Goal: Task Accomplishment & Management: Complete application form

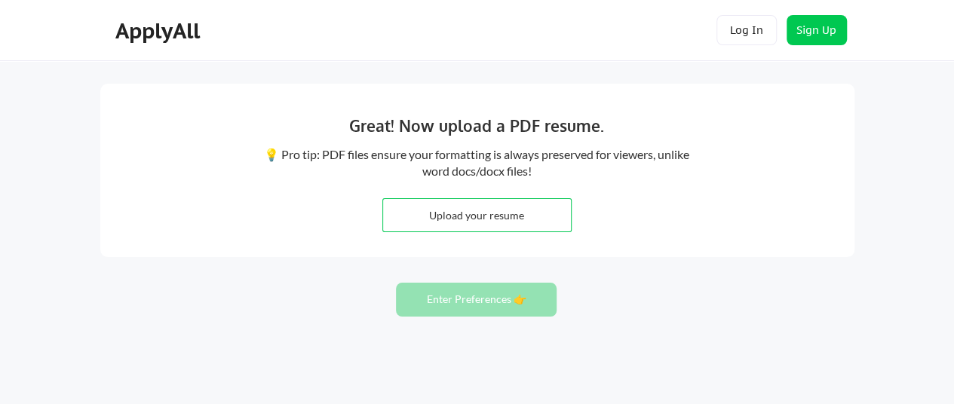
click at [515, 220] on input "file" at bounding box center [477, 215] width 188 height 32
type input "C:\fakepath\Farooq Digital Marketing Resume.pdf"
click at [452, 222] on input "file" at bounding box center [477, 215] width 188 height 32
type input "C:\fakepath\Farooq Digital Marketing Resume.pdf"
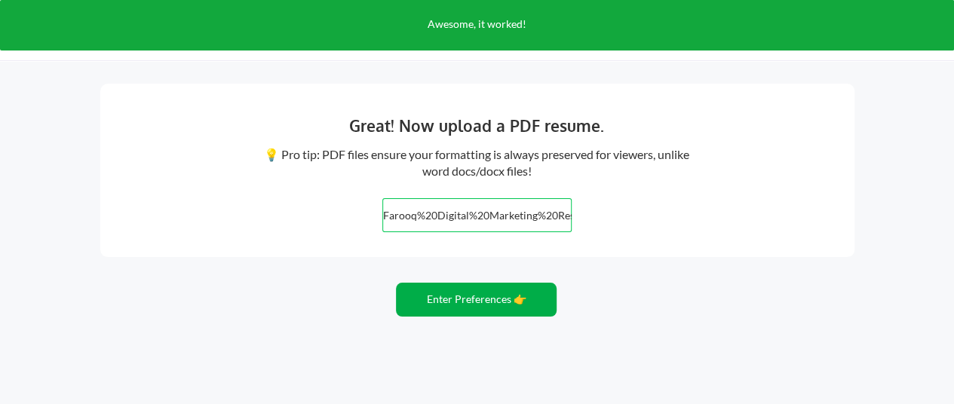
click at [446, 301] on button "Enter Preferences 👉" at bounding box center [476, 300] width 161 height 34
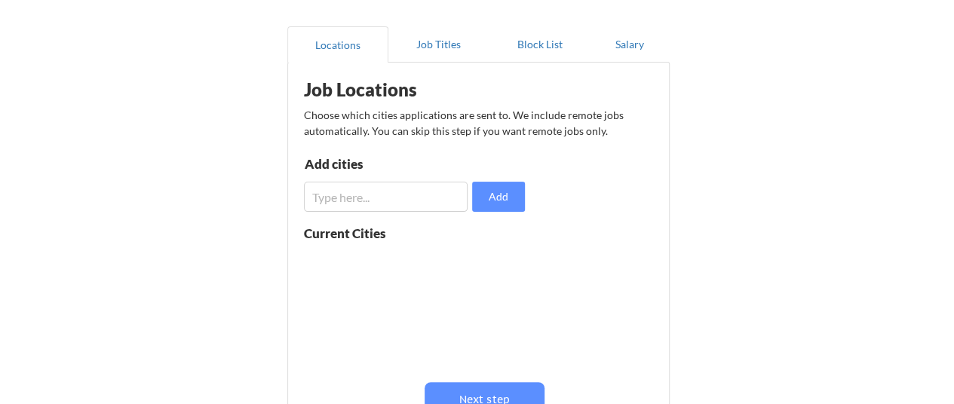
scroll to position [151, 0]
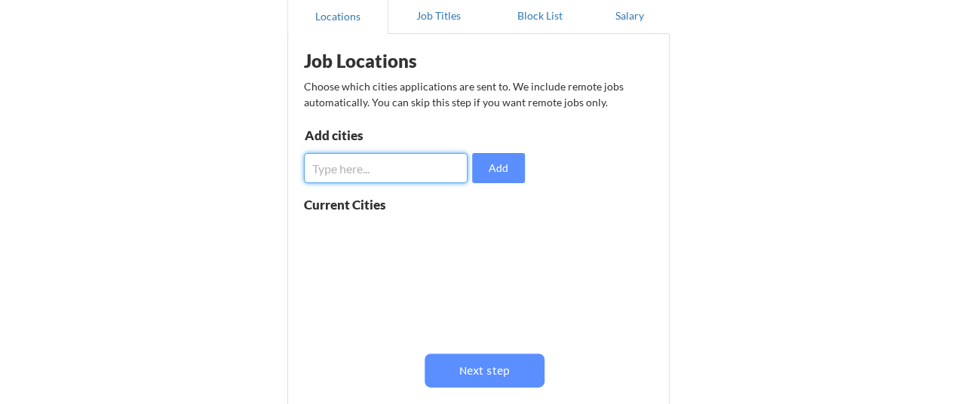
click at [351, 174] on input "input" at bounding box center [386, 168] width 164 height 30
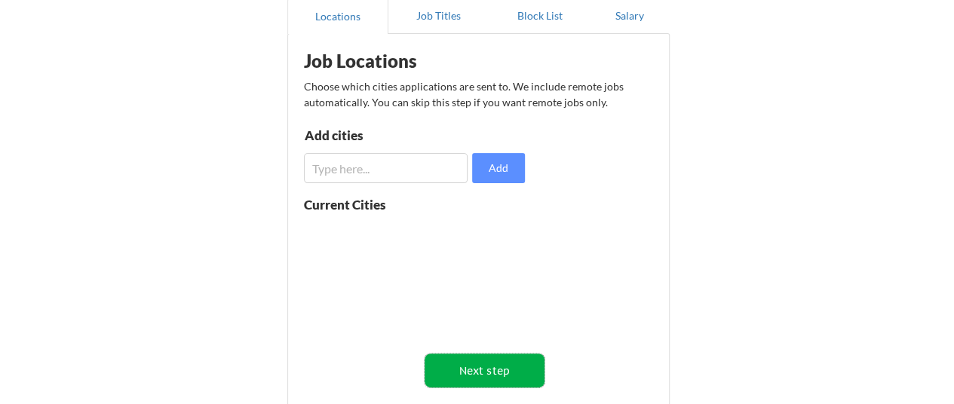
click at [492, 362] on button "Next step" at bounding box center [485, 371] width 120 height 34
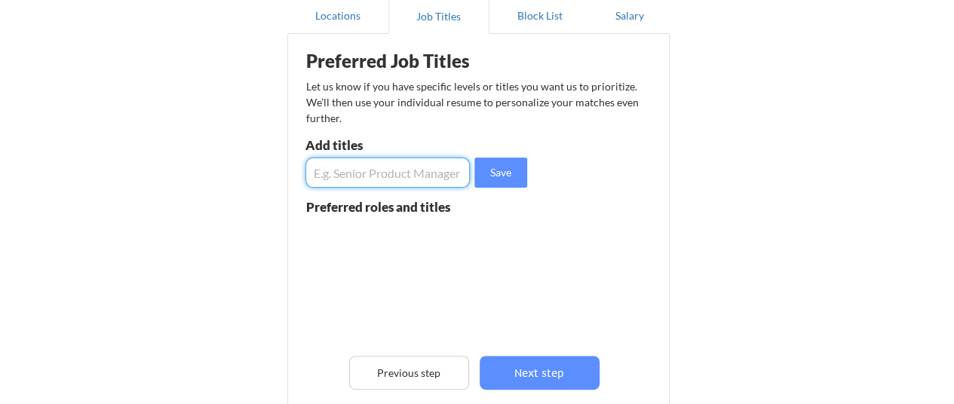
click at [371, 181] on input "input" at bounding box center [387, 173] width 165 height 30
type input "d"
type input "meta ads and google ads manager"
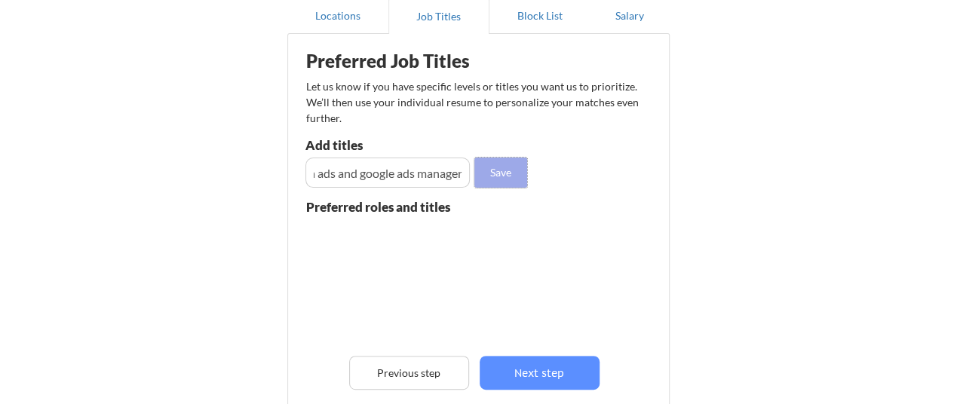
click at [481, 176] on button "Save" at bounding box center [500, 173] width 53 height 30
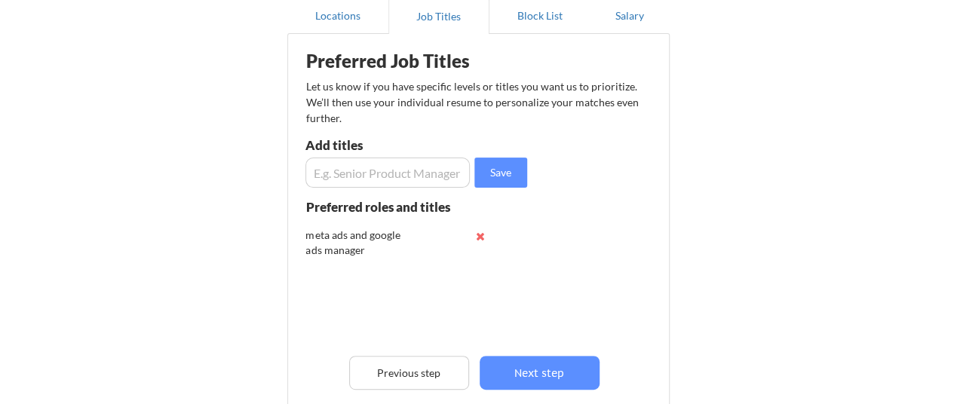
click at [382, 176] on input "input" at bounding box center [387, 173] width 165 height 30
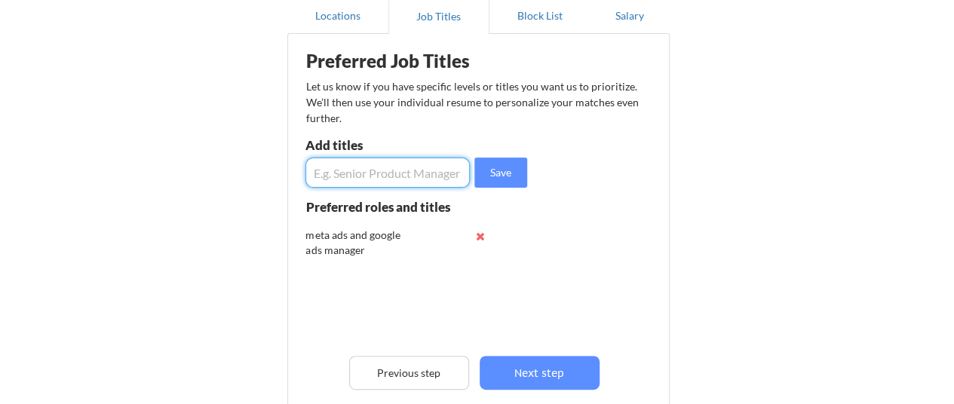
click at [382, 176] on input "input" at bounding box center [387, 173] width 165 height 30
type input "digital marketing"
click at [489, 171] on button "Save" at bounding box center [500, 173] width 53 height 30
click at [378, 171] on input "input" at bounding box center [387, 173] width 165 height 30
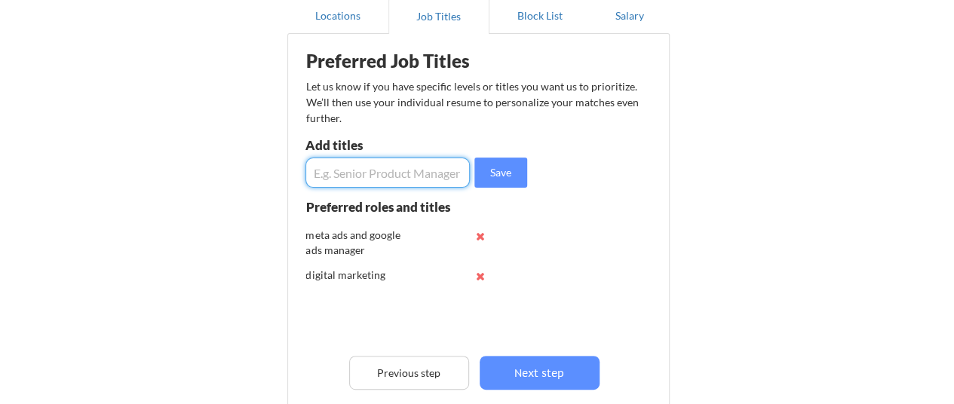
type input "a"
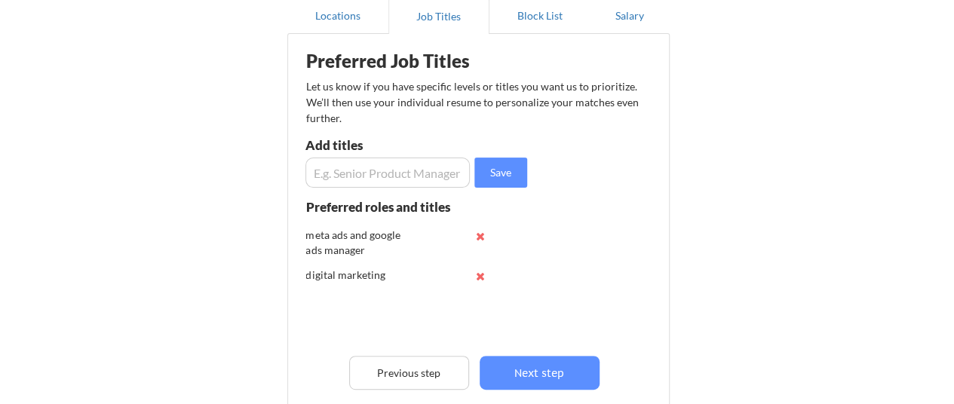
click at [353, 171] on input "input" at bounding box center [387, 173] width 165 height 30
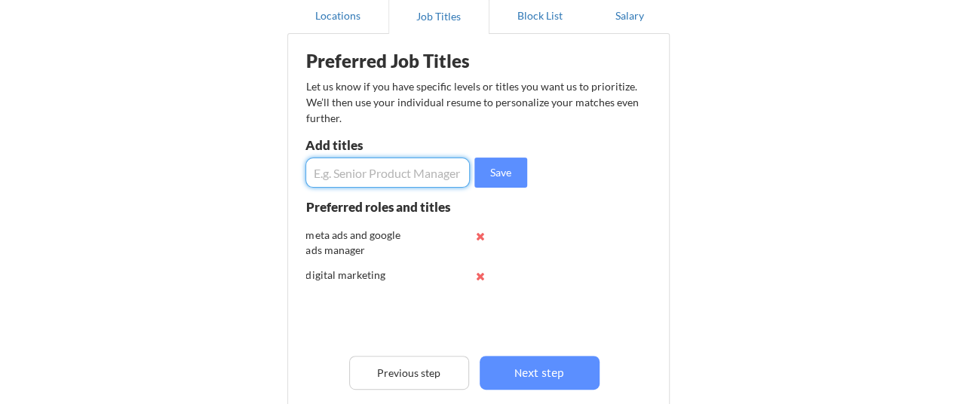
paste input "Digital Marketing Professional"
type input "Digital Marketing Professional"
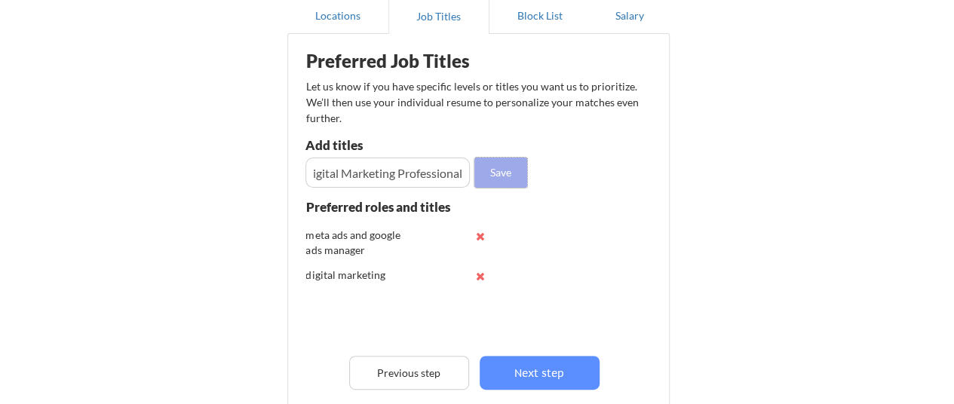
click at [487, 177] on button "Save" at bounding box center [500, 173] width 53 height 30
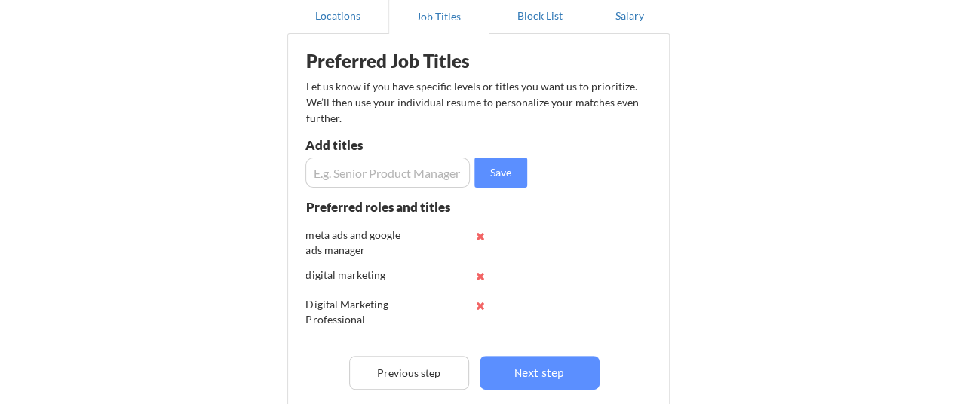
click at [325, 314] on div "Digital Marketing Professional" at bounding box center [355, 311] width 99 height 29
click at [478, 305] on button at bounding box center [480, 304] width 11 height 11
click at [480, 277] on button at bounding box center [480, 275] width 11 height 11
click at [483, 239] on button at bounding box center [480, 235] width 11 height 11
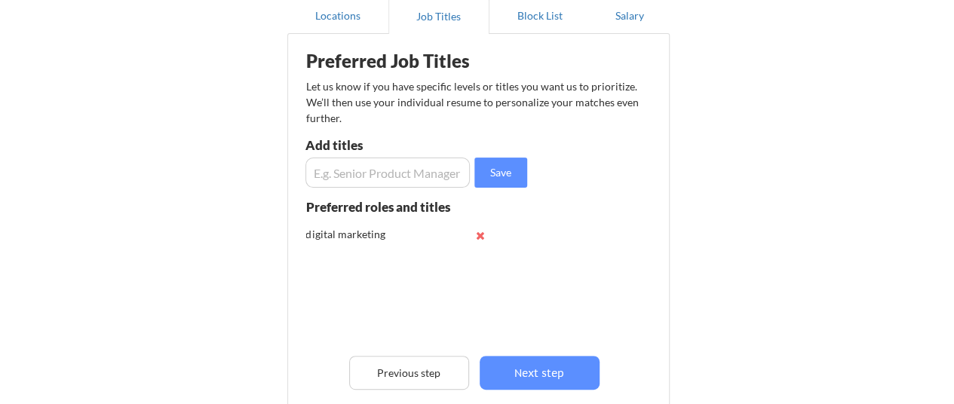
click at [483, 238] on button at bounding box center [480, 235] width 11 height 11
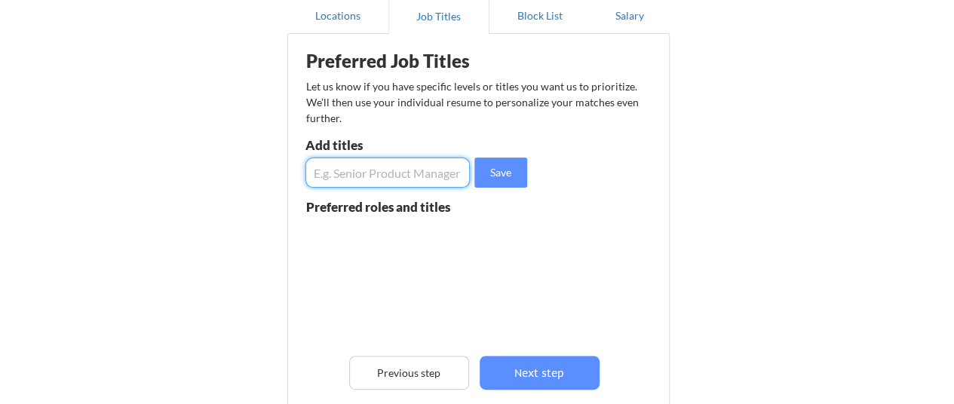
click at [347, 177] on input "input" at bounding box center [387, 173] width 165 height 30
type input "social media advertising"
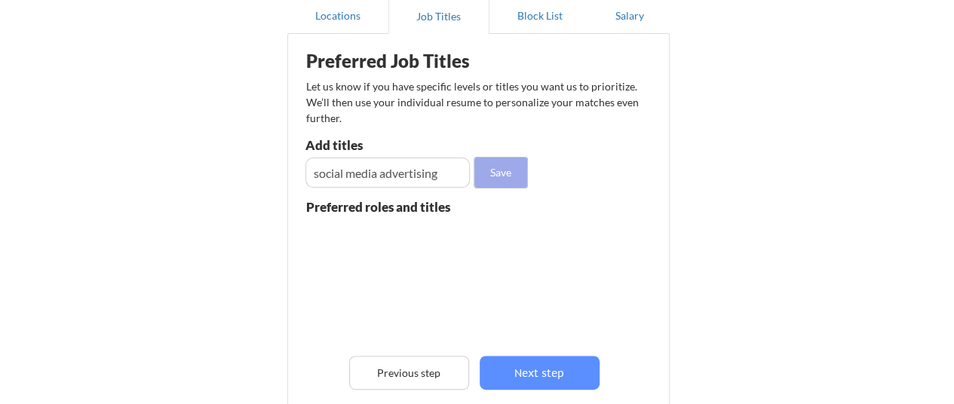
click at [504, 173] on button "Save" at bounding box center [500, 173] width 53 height 30
click at [504, 172] on button "Save" at bounding box center [500, 173] width 53 height 30
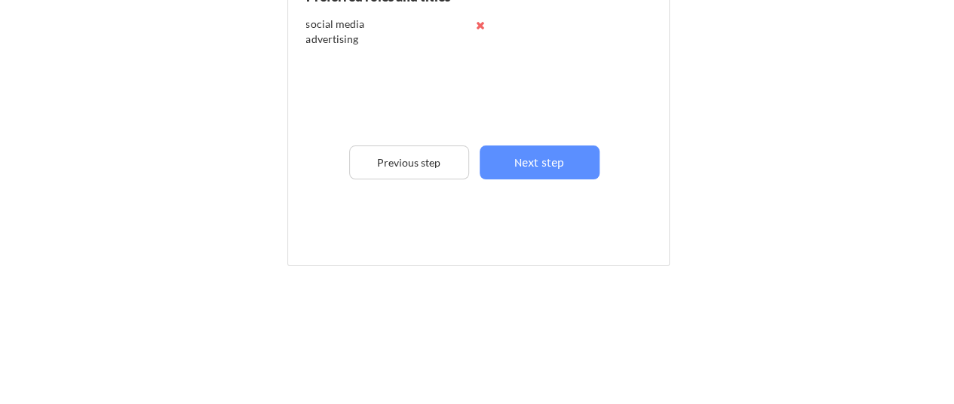
scroll to position [286, 0]
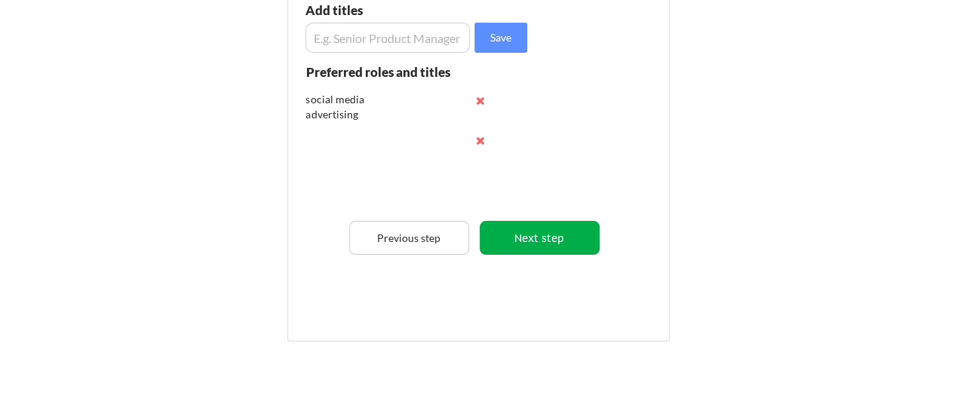
click at [544, 235] on button "Next step" at bounding box center [540, 238] width 120 height 34
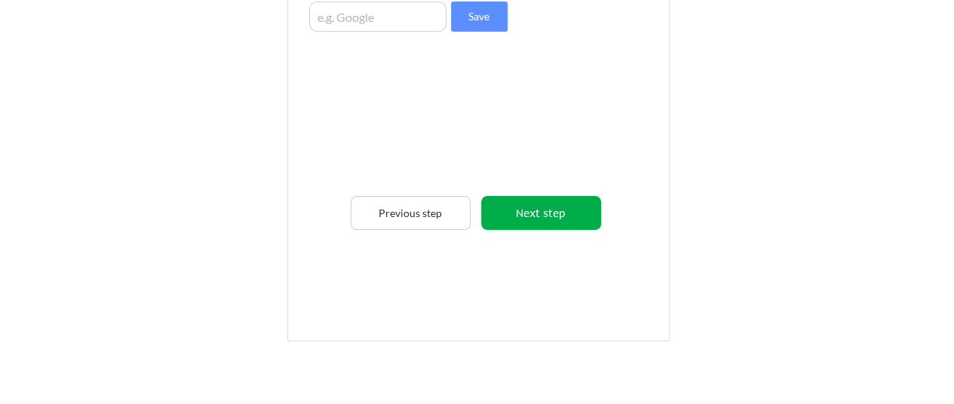
click at [533, 210] on button "Next step" at bounding box center [541, 213] width 120 height 34
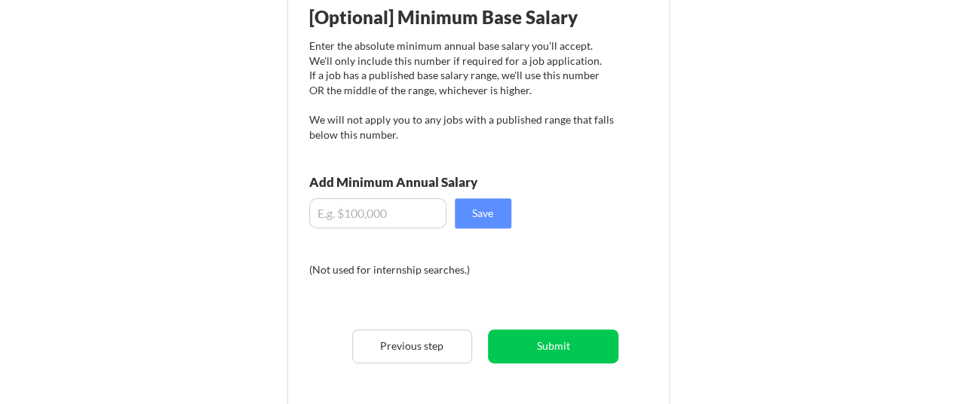
scroll to position [226, 0]
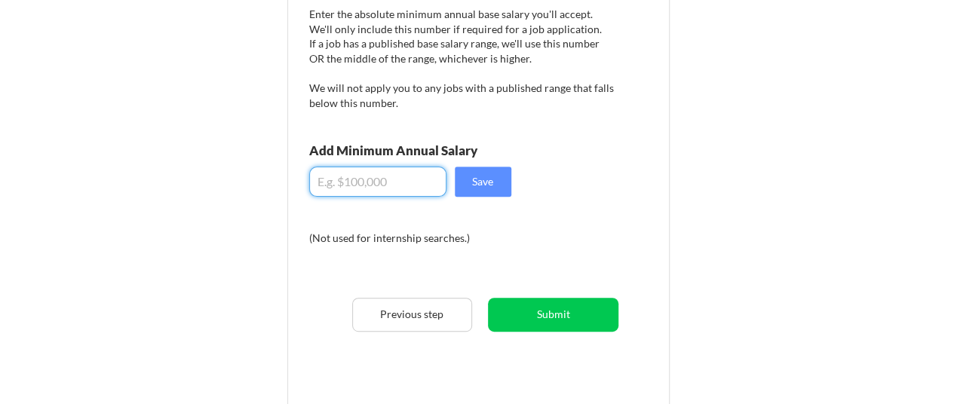
click at [367, 183] on input "input" at bounding box center [377, 182] width 137 height 30
type input "$60,000"
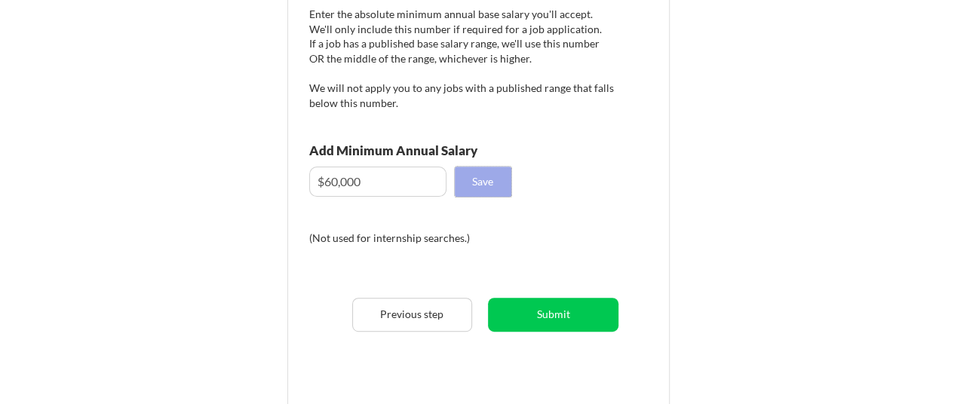
drag, startPoint x: 480, startPoint y: 172, endPoint x: 501, endPoint y: 198, distance: 33.3
click at [480, 171] on button "Save" at bounding box center [483, 182] width 57 height 30
click at [489, 177] on button "Save" at bounding box center [483, 182] width 57 height 30
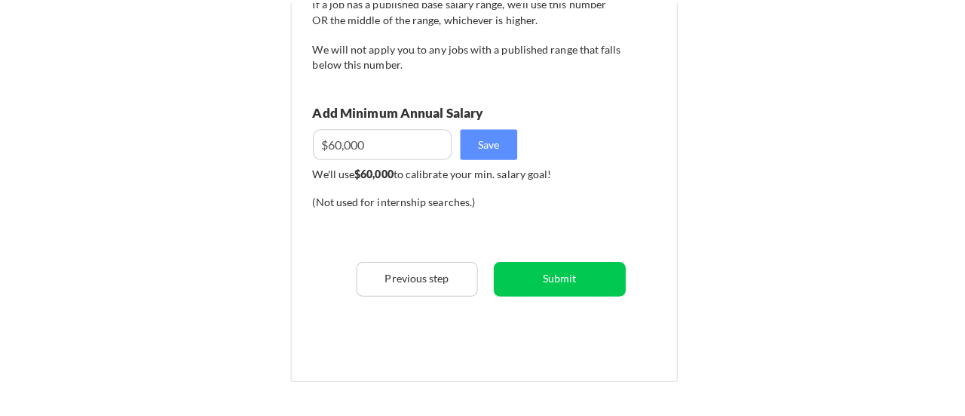
scroll to position [302, 0]
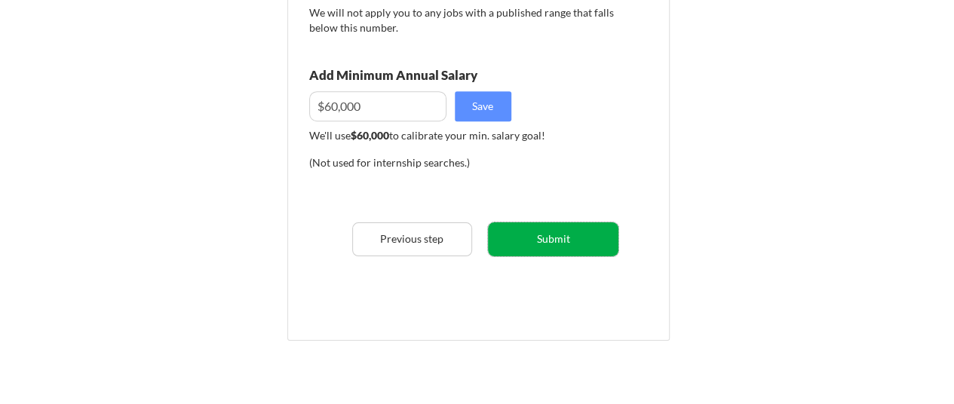
click at [566, 239] on button "Submit" at bounding box center [553, 239] width 130 height 34
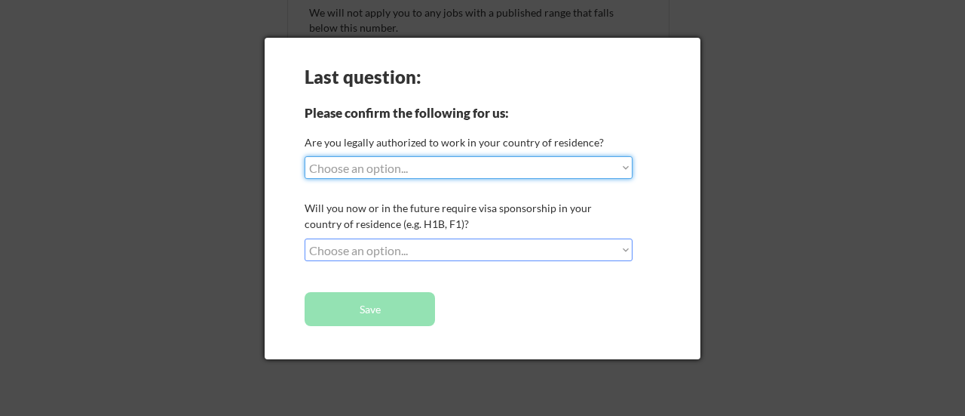
click at [378, 168] on select "Choose an option... Yes, I am a US Citizen Yes, I am a Canadian Citizen Yes, I …" at bounding box center [469, 167] width 328 height 23
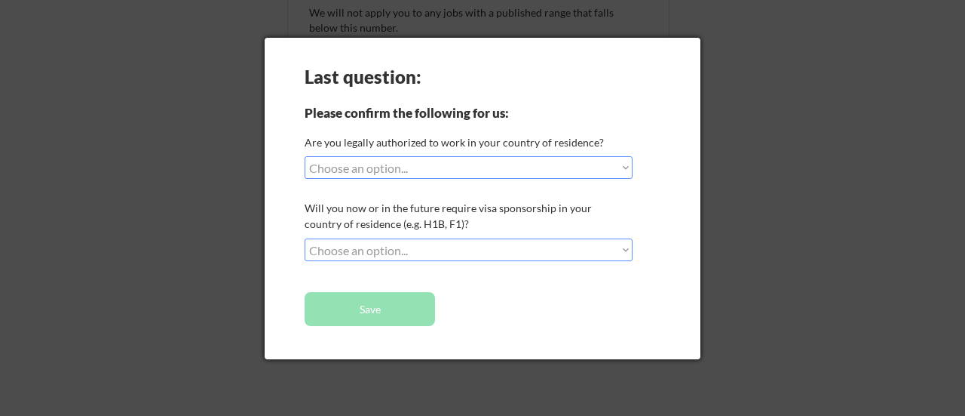
click at [634, 109] on div "Last question: Please confirm the following for us: Are you legally authorized …" at bounding box center [483, 198] width 436 height 321
click at [350, 245] on select "Choose an option... No, I will not need sponsorship Yes, I will need sponsorship" at bounding box center [469, 249] width 328 height 23
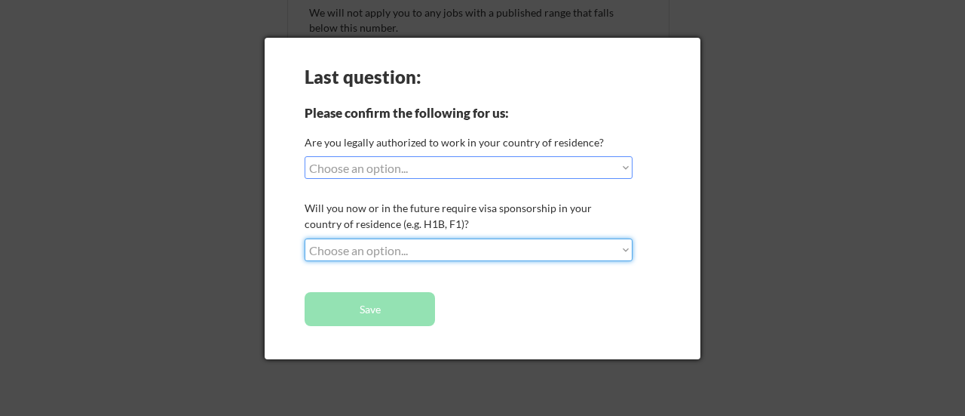
select select ""no__i_will_not_need_sponsorship""
click at [305, 238] on select "Choose an option... No, I will not need sponsorship Yes, I will need sponsorship" at bounding box center [469, 249] width 328 height 23
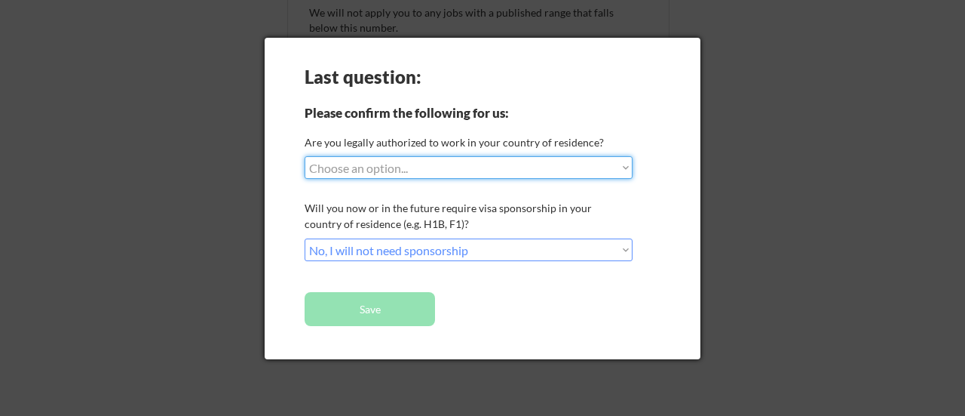
click at [369, 165] on select "Choose an option... Yes, I am a US Citizen Yes, I am a Canadian Citizen Yes, I …" at bounding box center [469, 167] width 328 height 23
select select ""yes__i_am_an_other_permanent_resident""
click at [305, 156] on select "Choose an option... Yes, I am a US Citizen Yes, I am a Canadian Citizen Yes, I …" at bounding box center [469, 167] width 328 height 23
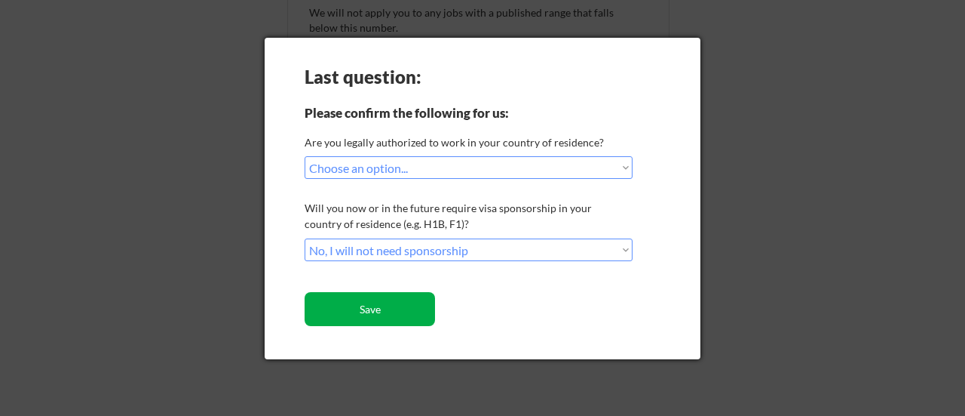
click at [394, 303] on button "Save" at bounding box center [370, 309] width 130 height 34
